Goal: Information Seeking & Learning: Learn about a topic

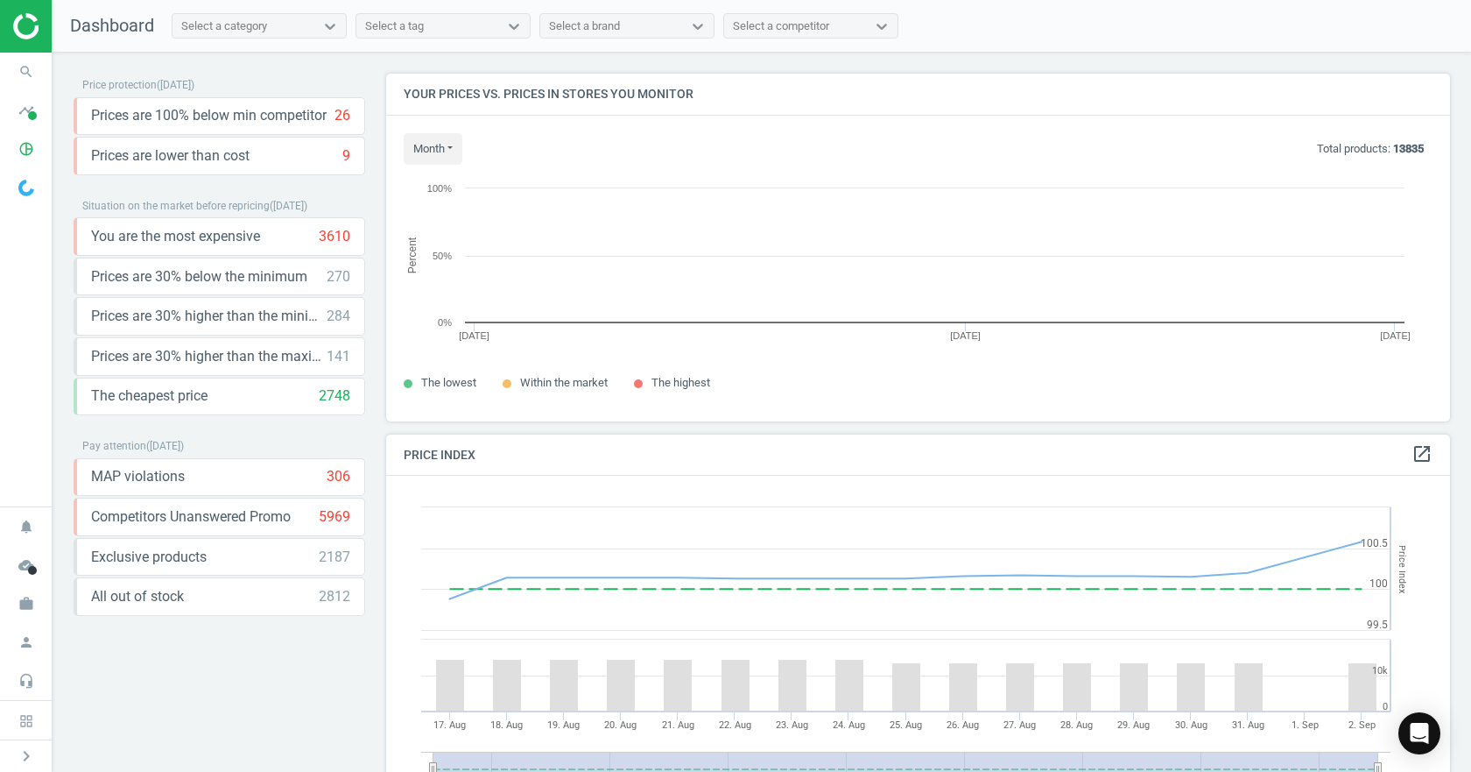
scroll to position [374, 1078]
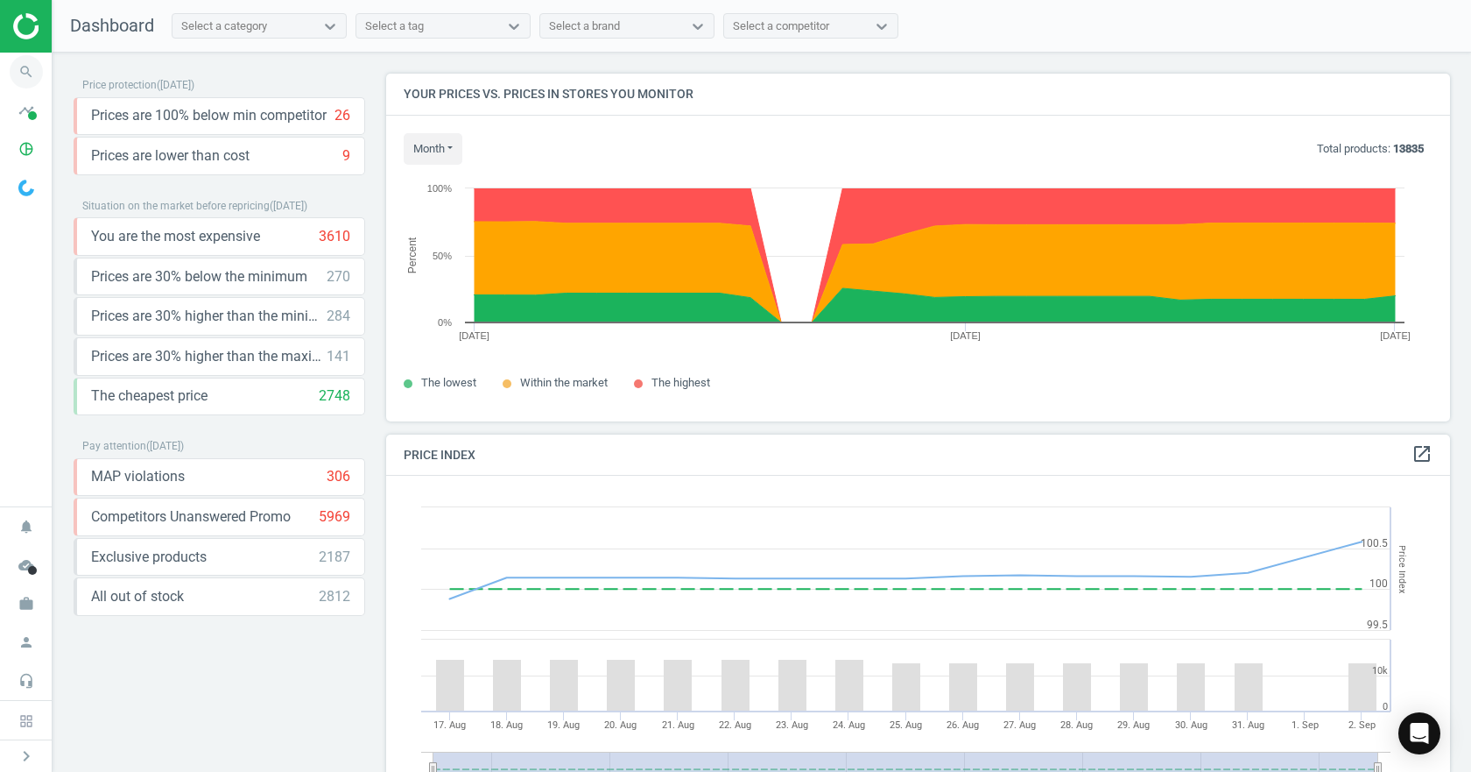
click at [10, 75] on icon "search" at bounding box center [26, 71] width 33 height 33
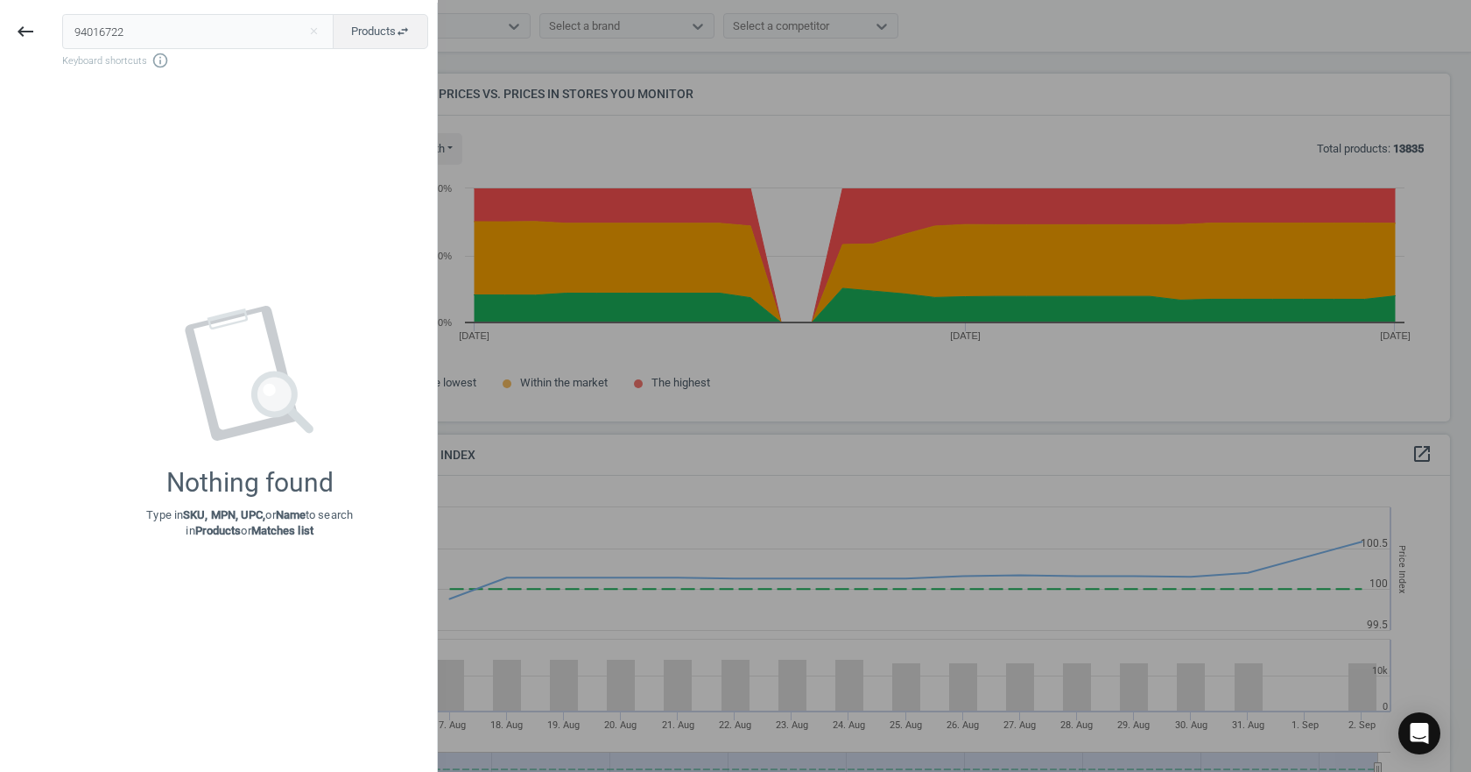
type input "94016722"
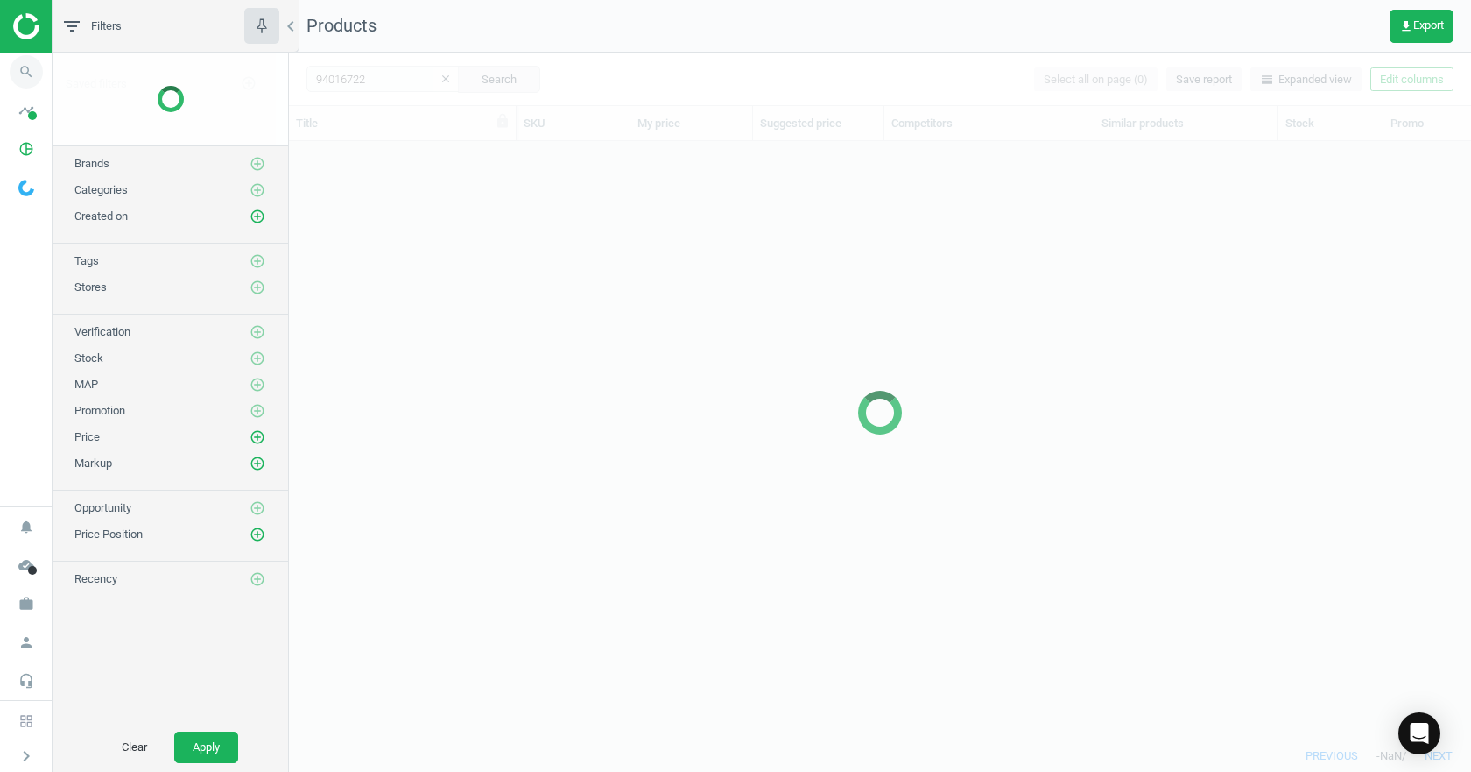
scroll to position [571, 1169]
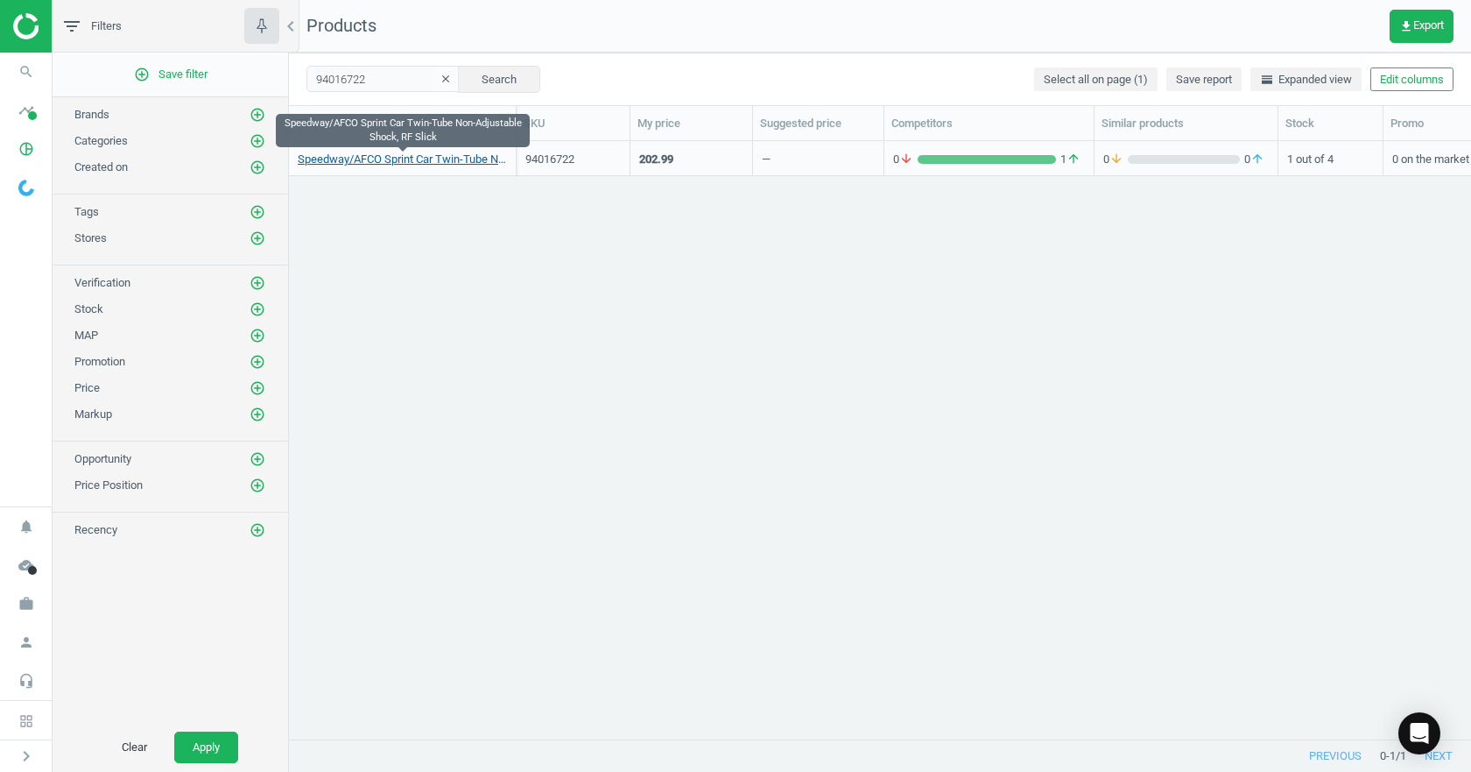
click at [349, 154] on link "Speedway/AFCO Sprint Car Twin-Tube Non-Adjustable Shock, RF Slick" at bounding box center [402, 160] width 209 height 16
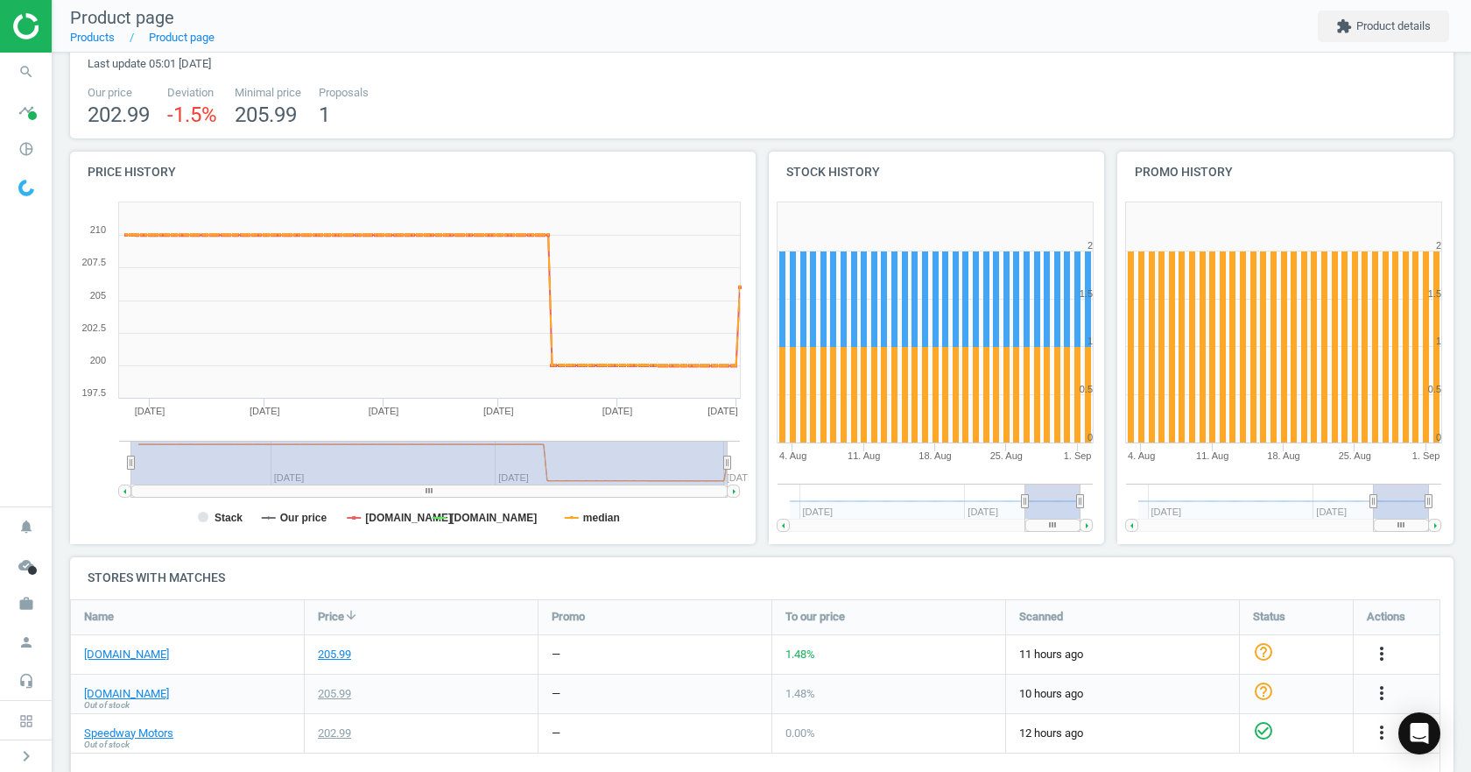
drag, startPoint x: 614, startPoint y: 460, endPoint x: 437, endPoint y: 304, distance: 235.8
click at [0, 389] on html "Group 2 Created with Sketch. ic/cloud_download/grey600 Created with Sketch. gra…" at bounding box center [735, 386] width 1471 height 772
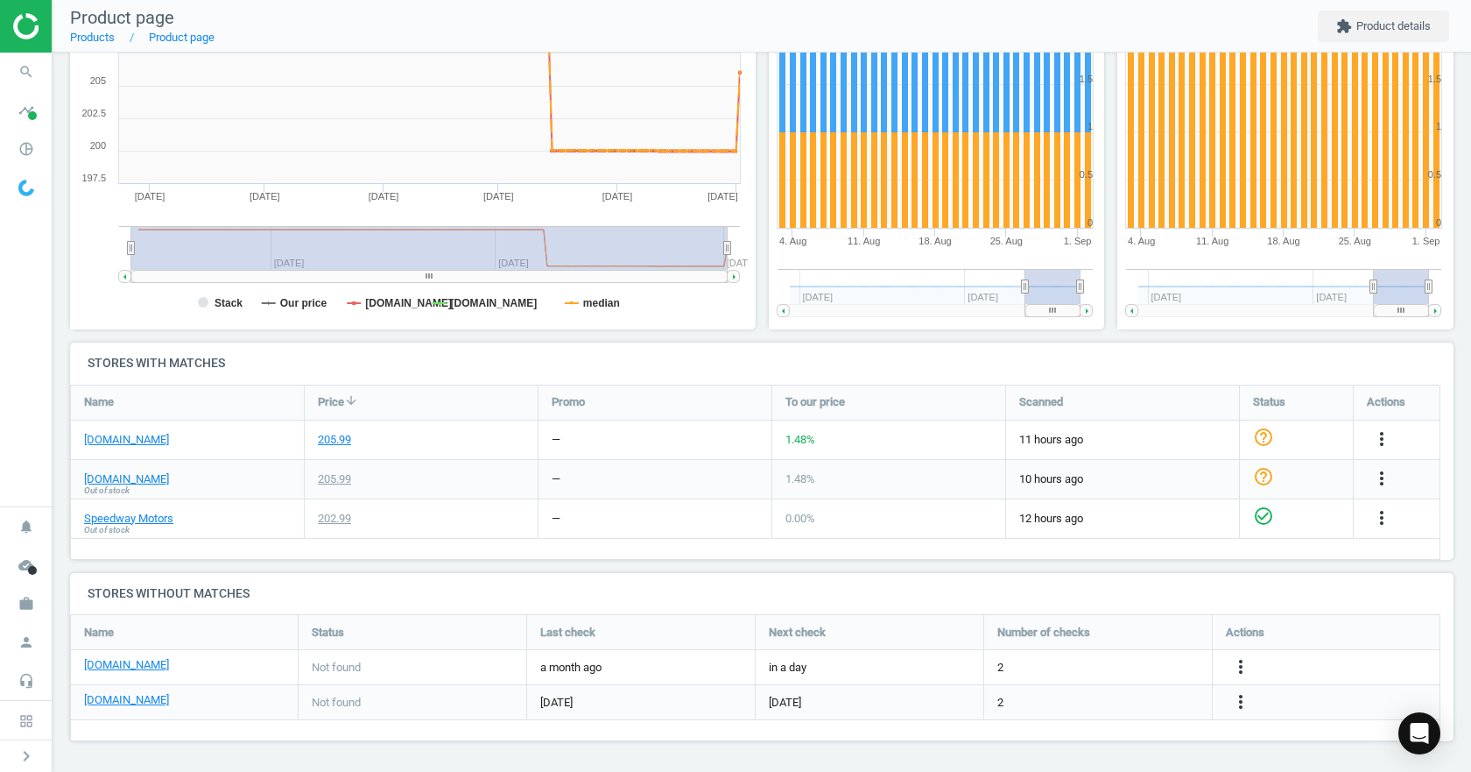
scroll to position [39, 0]
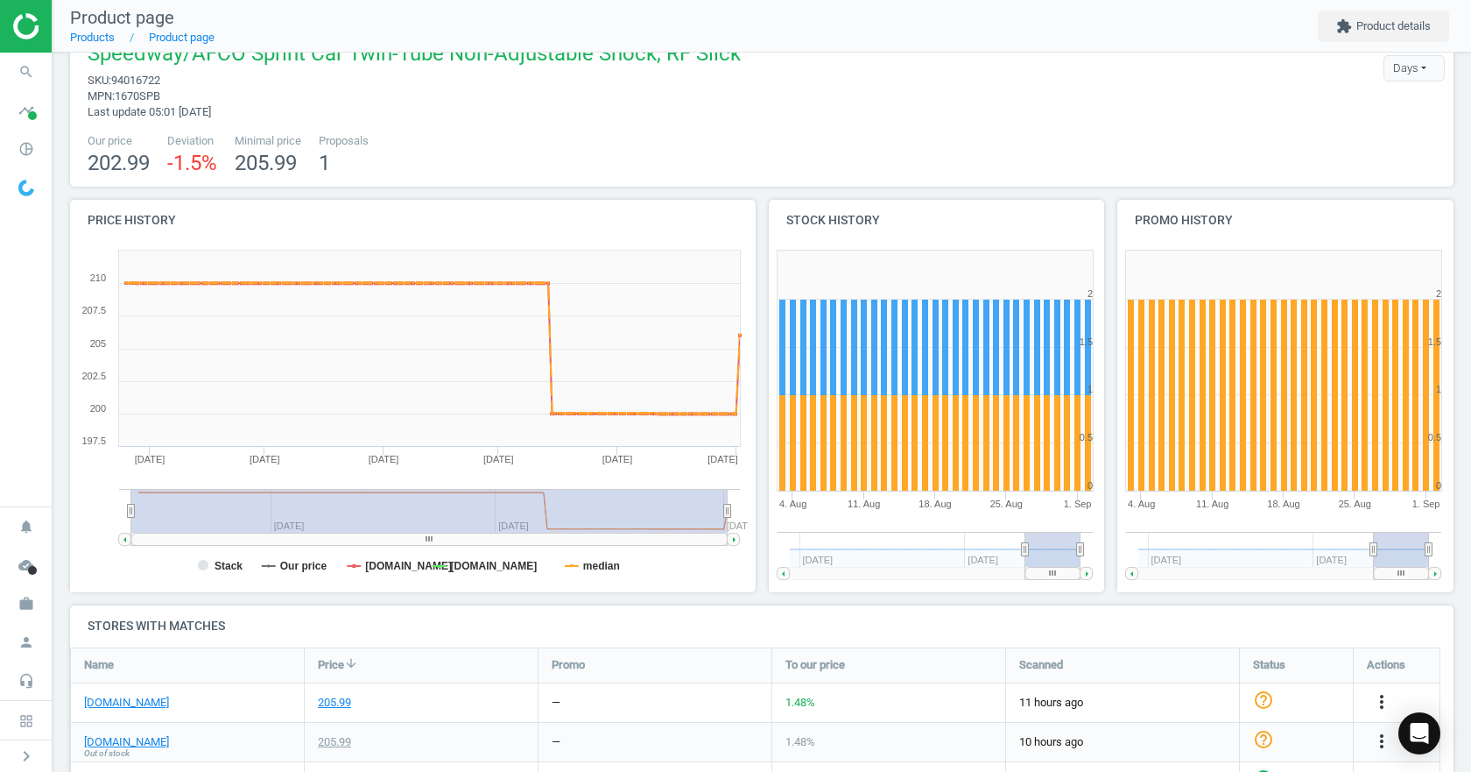
drag, startPoint x: 723, startPoint y: 506, endPoint x: 767, endPoint y: 506, distance: 44.7
click at [767, 506] on div "Price history Created with Highstock 6.2.0 Stack Our price [DOMAIN_NAME] [DOMAI…" at bounding box center [762, 403] width 1397 height 406
click at [583, 563] on tspan "median" at bounding box center [601, 566] width 37 height 12
click at [390, 565] on tspan "[DOMAIN_NAME]" at bounding box center [408, 566] width 87 height 12
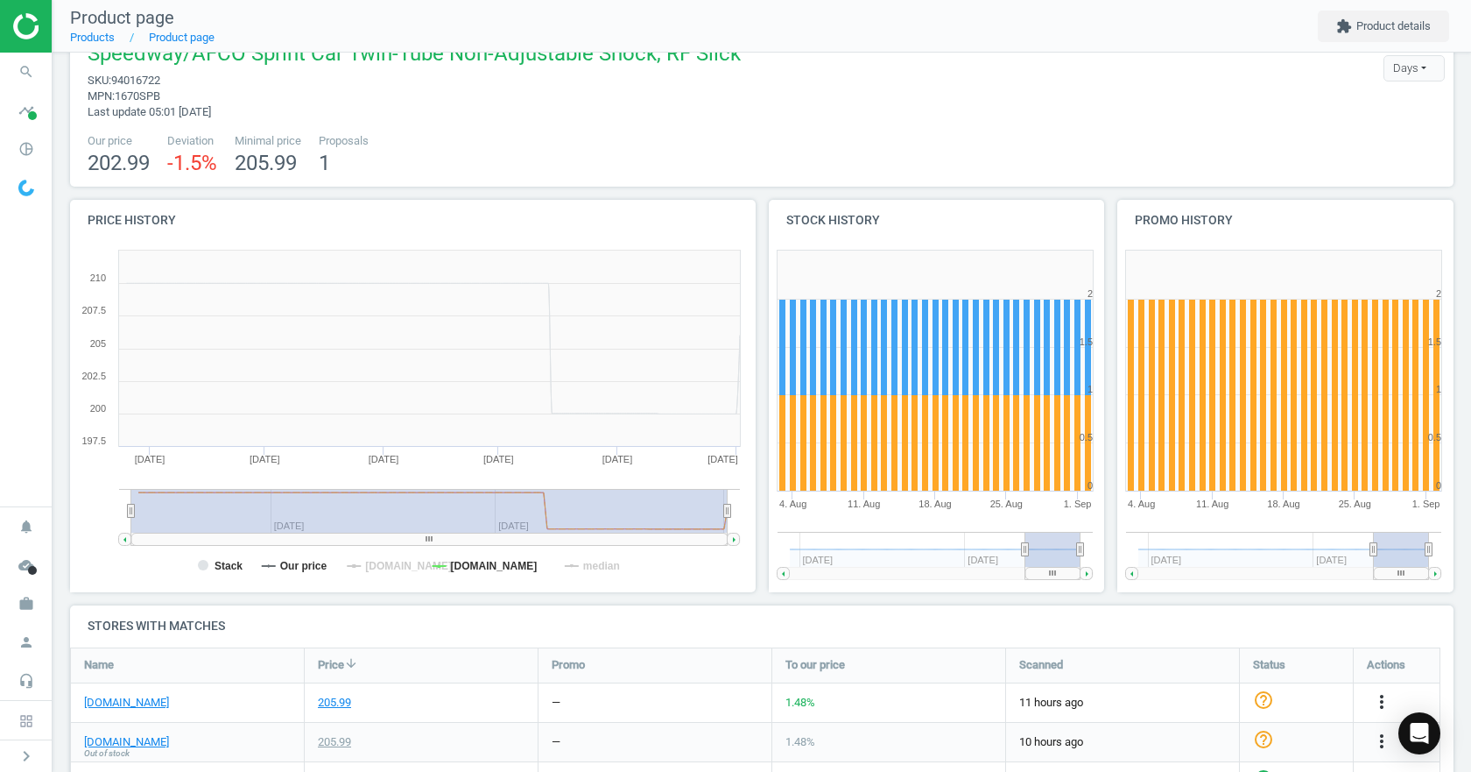
click at [390, 565] on tspan "[DOMAIN_NAME]" at bounding box center [408, 566] width 87 height 12
click at [472, 568] on tspan "[DOMAIN_NAME]" at bounding box center [494, 566] width 87 height 12
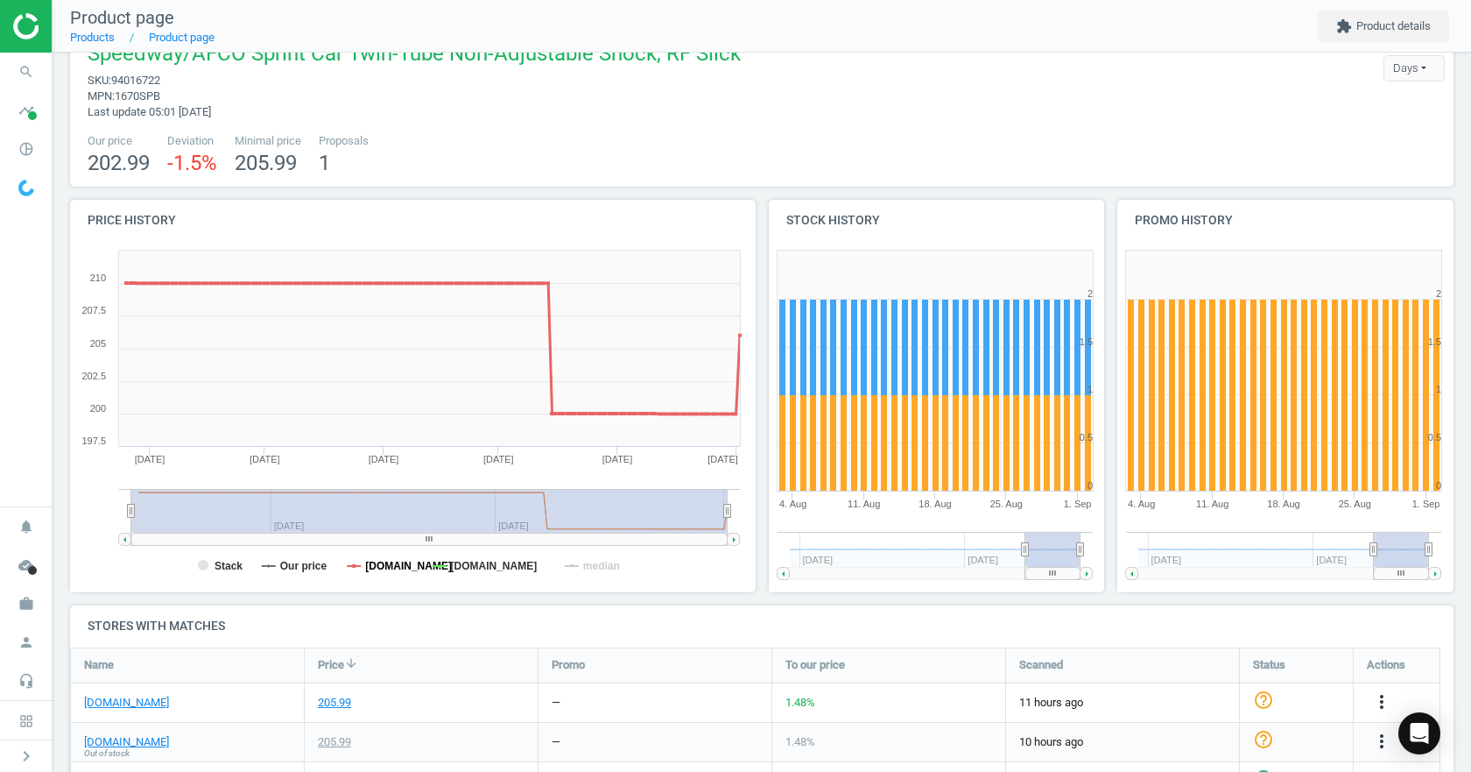
click at [380, 561] on tspan "[DOMAIN_NAME]" at bounding box center [408, 566] width 87 height 12
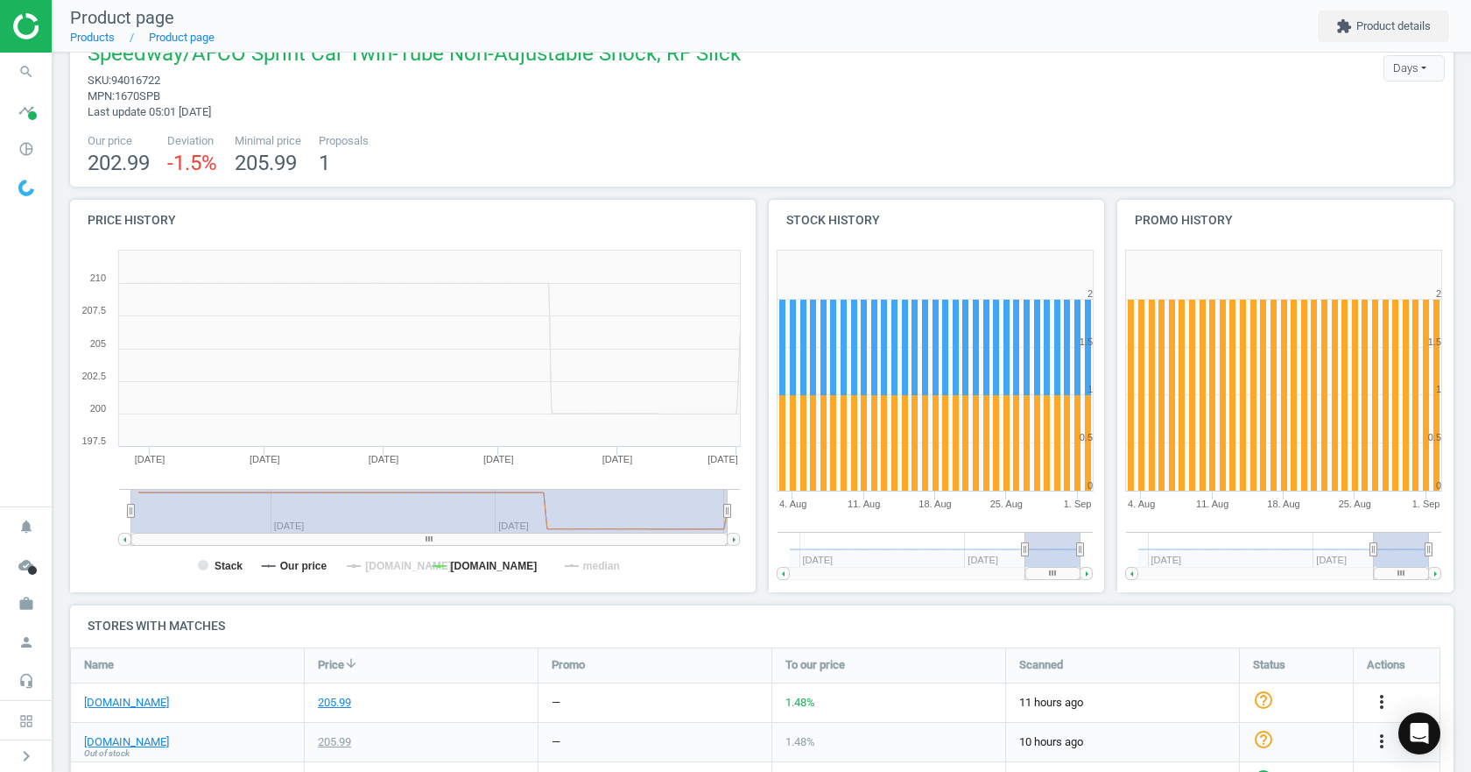
click at [380, 561] on tspan "[DOMAIN_NAME]" at bounding box center [408, 566] width 87 height 12
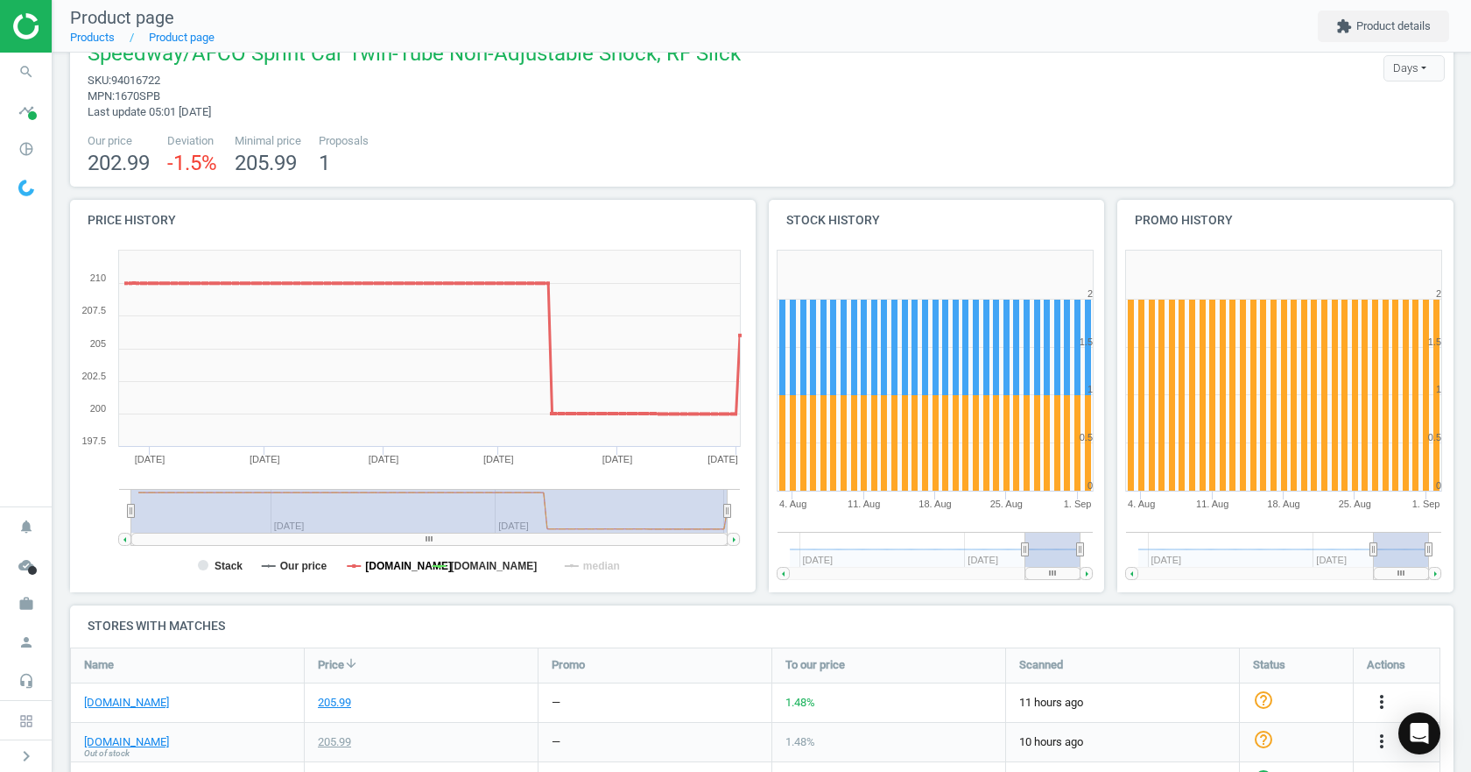
drag, startPoint x: 370, startPoint y: 561, endPoint x: 344, endPoint y: 567, distance: 27.0
click at [370, 561] on tspan "[DOMAIN_NAME]" at bounding box center [408, 566] width 87 height 12
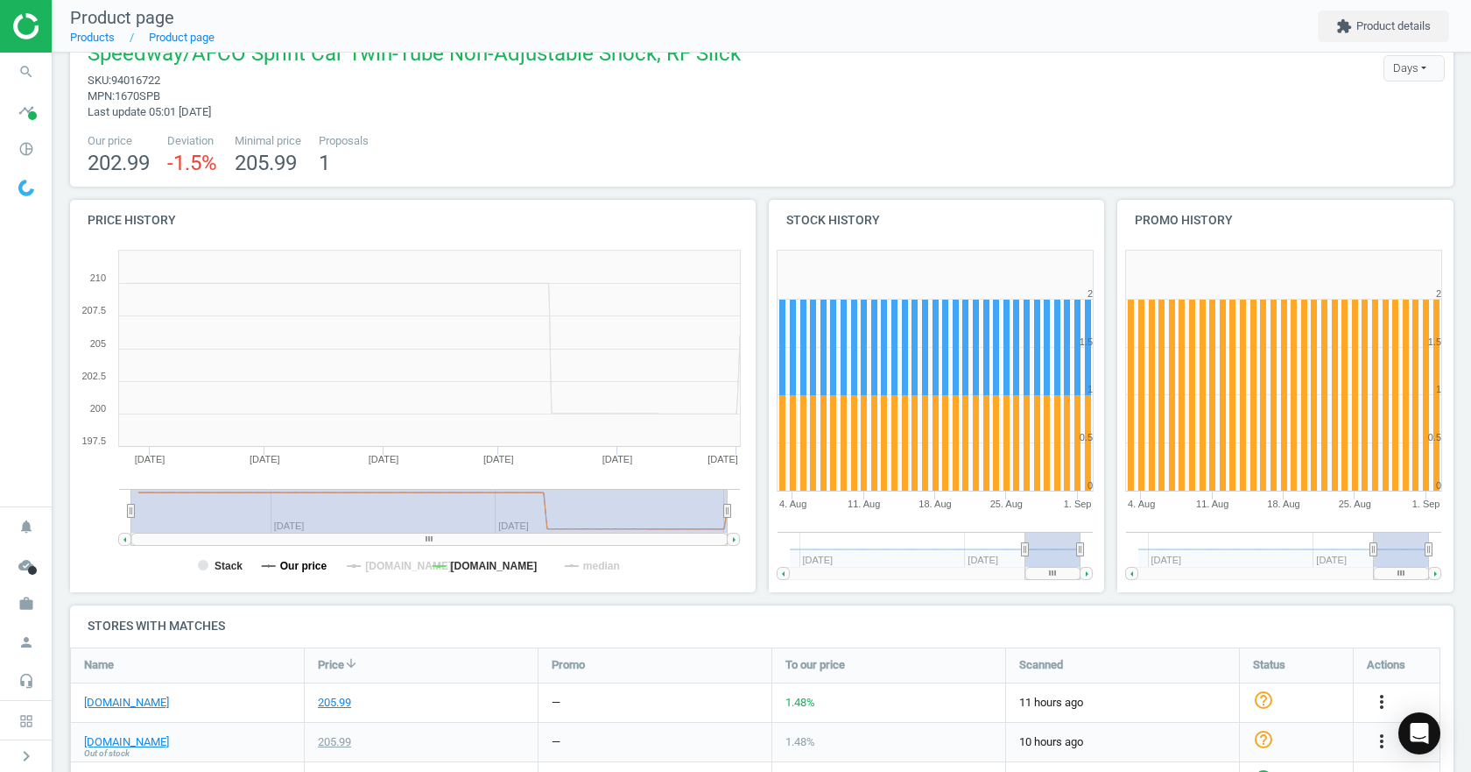
click at [293, 561] on tspan "Our price" at bounding box center [303, 566] width 47 height 12
click at [212, 558] on rect at bounding box center [409, 417] width 679 height 350
click at [216, 562] on tspan "Stack" at bounding box center [229, 566] width 28 height 12
click at [538, 565] on tspan "[DOMAIN_NAME]" at bounding box center [494, 566] width 87 height 12
click at [538, 567] on tspan "[DOMAIN_NAME]" at bounding box center [494, 566] width 87 height 12
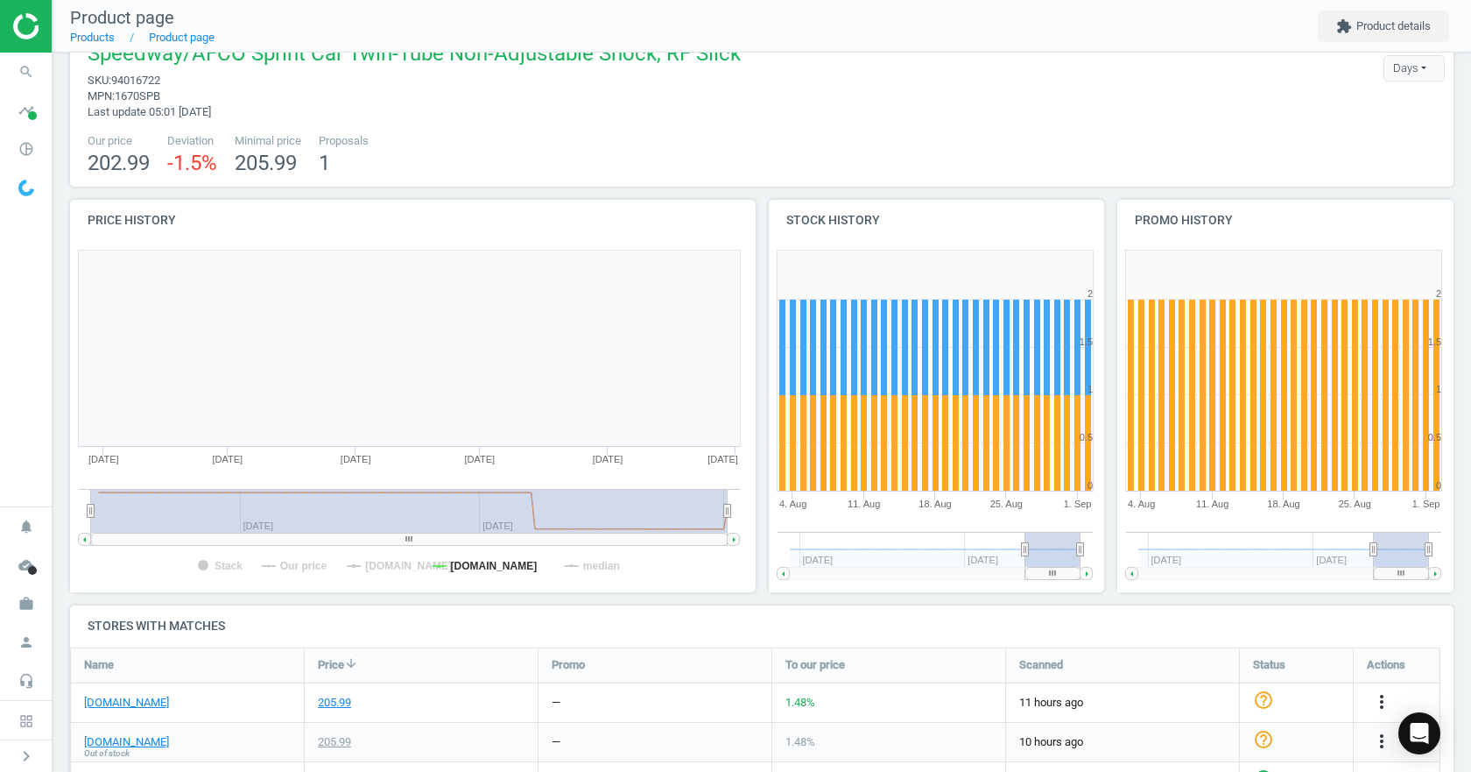
drag, startPoint x: 89, startPoint y: 514, endPoint x: -200, endPoint y: 482, distance: 290.8
click at [0, 482] on html "Group 2 Created with Sketch. ic/cloud_download/grey600 Created with Sketch. gra…" at bounding box center [735, 386] width 1471 height 772
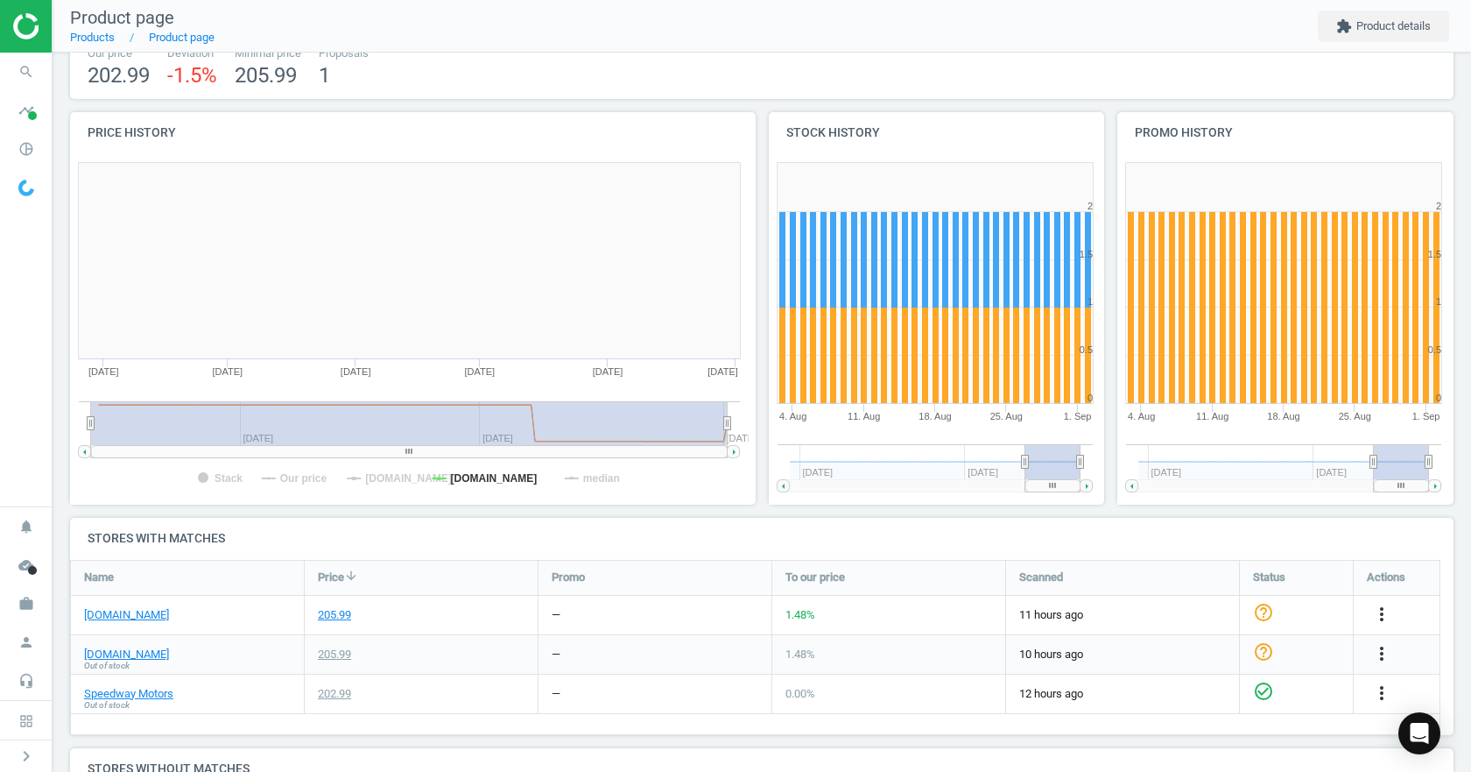
scroll to position [302, 0]
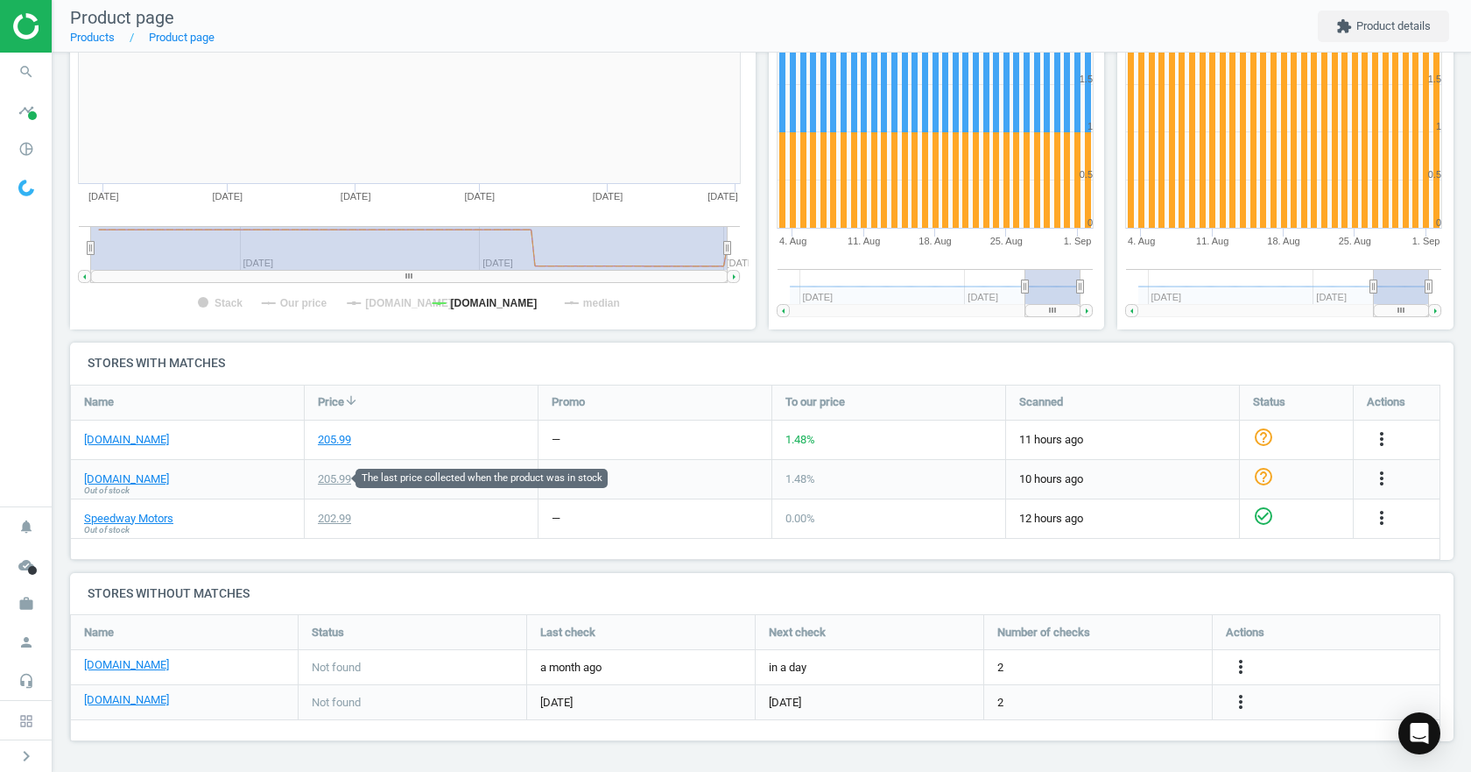
click at [328, 479] on div "205.99" at bounding box center [334, 479] width 33 height 16
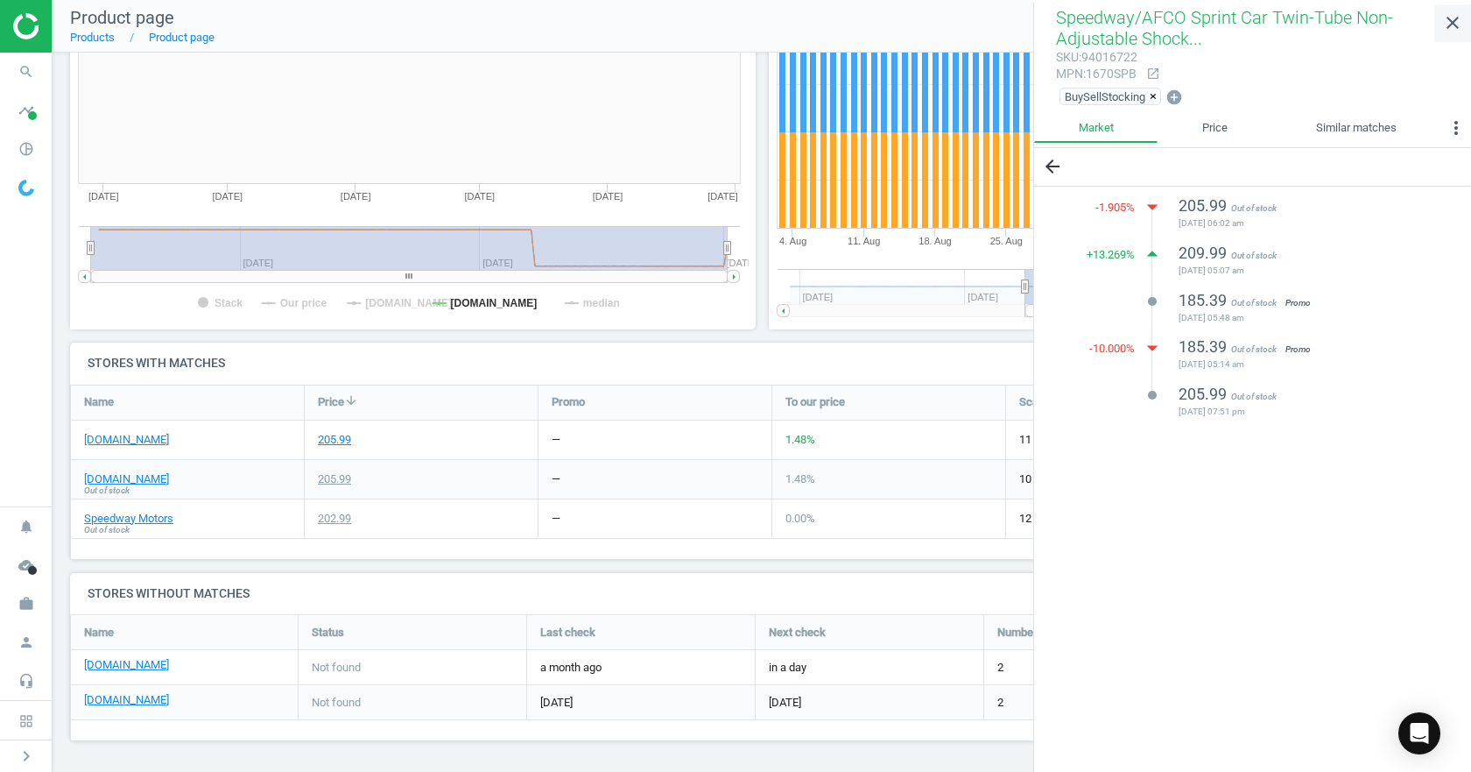
click at [1445, 24] on icon "close" at bounding box center [1452, 22] width 21 height 21
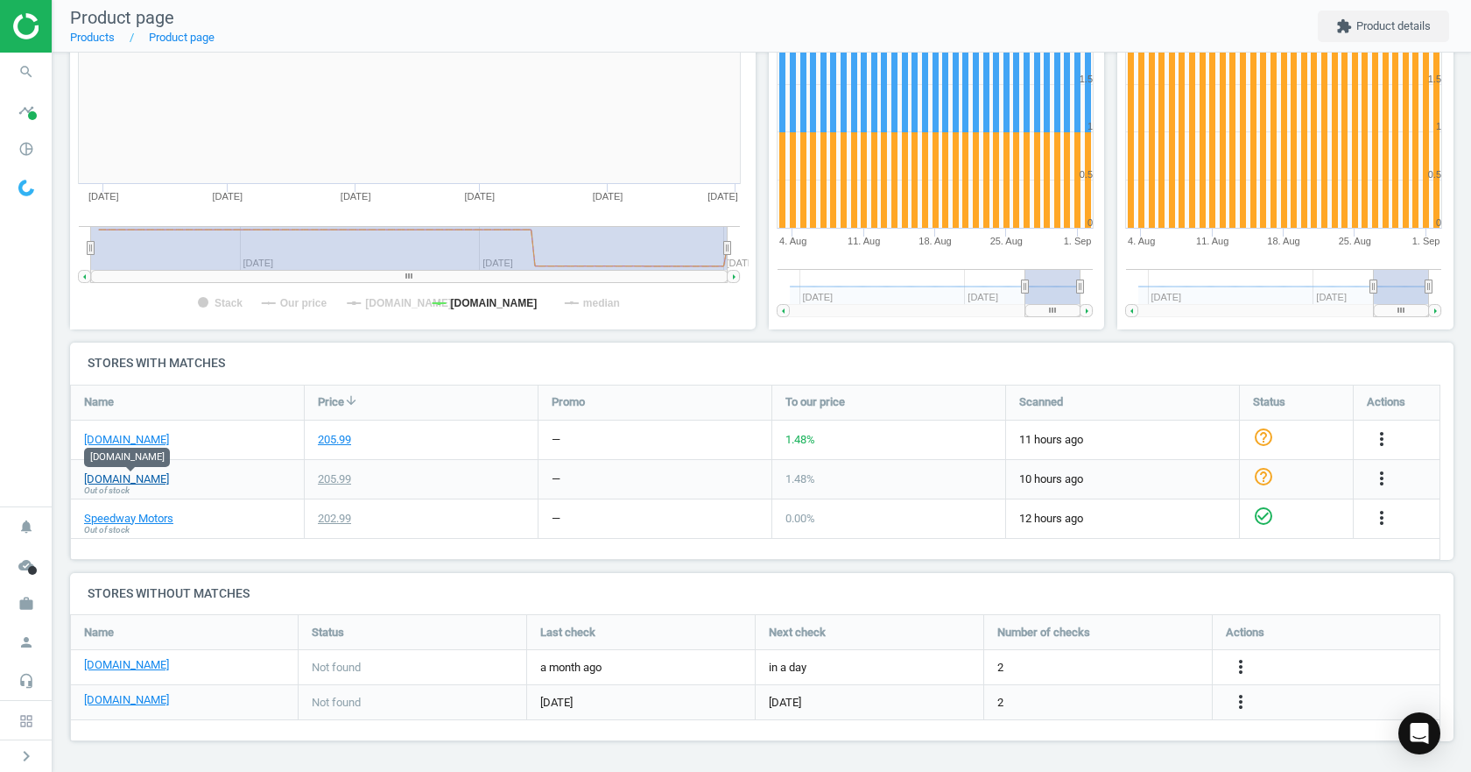
click at [123, 475] on link "[DOMAIN_NAME]" at bounding box center [126, 479] width 85 height 16
